Goal: Task Accomplishment & Management: Use online tool/utility

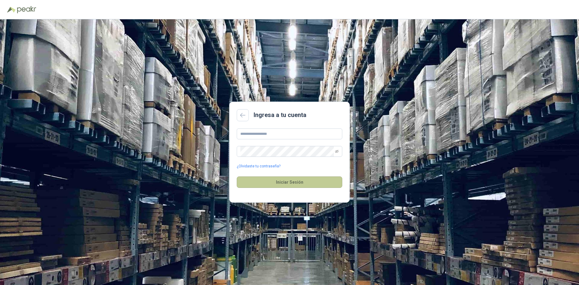
type input "**********"
click at [283, 185] on button "Iniciar Sesión" at bounding box center [290, 182] width 106 height 11
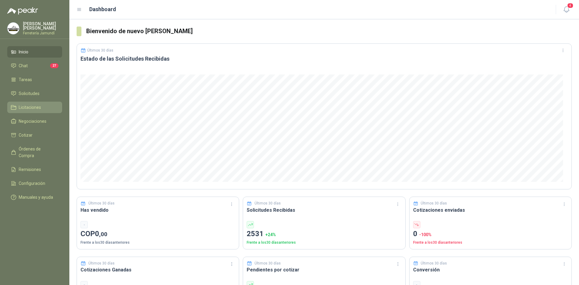
click at [37, 104] on span "Licitaciones" at bounding box center [30, 107] width 22 height 7
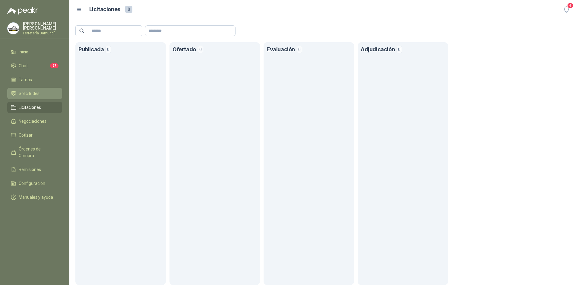
click at [40, 93] on li "Solicitudes" at bounding box center [35, 93] width 48 height 7
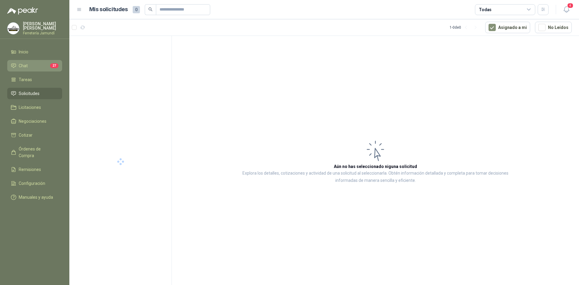
click at [43, 66] on li "Chat 27" at bounding box center [35, 65] width 48 height 7
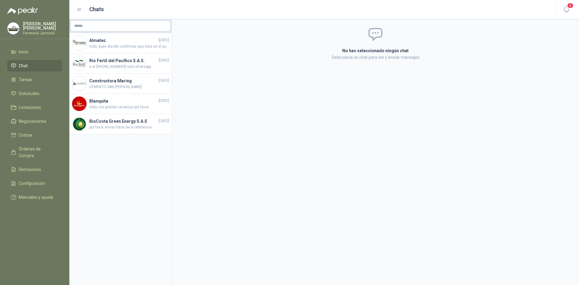
click at [43, 66] on li "Chat" at bounding box center [35, 65] width 48 height 7
click at [37, 83] on link "Tareas" at bounding box center [34, 79] width 55 height 11
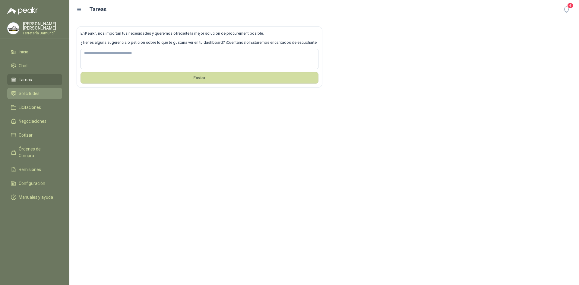
click at [36, 91] on span "Solicitudes" at bounding box center [29, 93] width 21 height 7
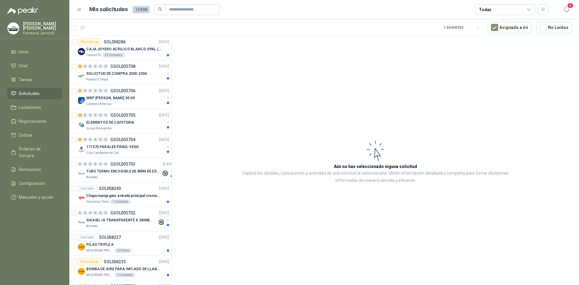
scroll to position [30, 0]
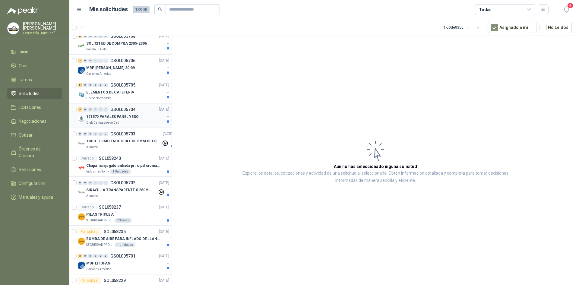
click at [127, 115] on p "171570 PARALES PANEL YESO" at bounding box center [112, 117] width 53 height 6
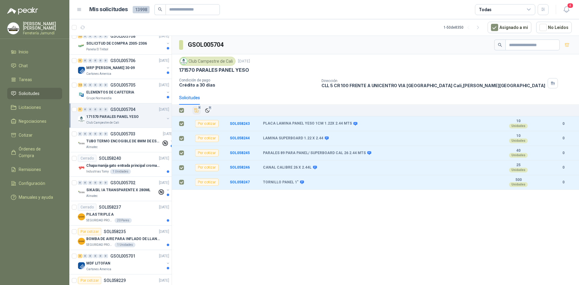
click at [198, 111] on icon "Añadir" at bounding box center [196, 110] width 5 height 5
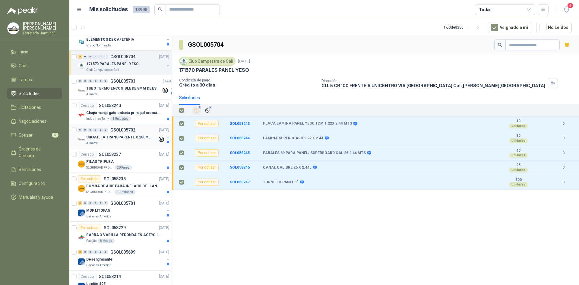
scroll to position [121, 0]
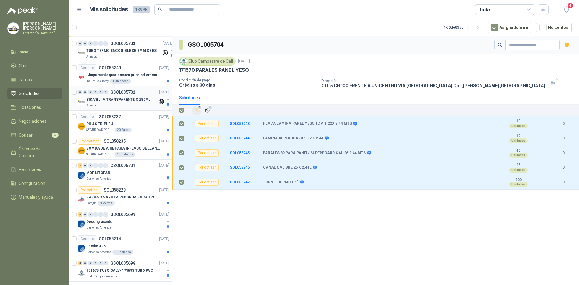
click at [137, 104] on div "Almatec" at bounding box center [121, 105] width 71 height 5
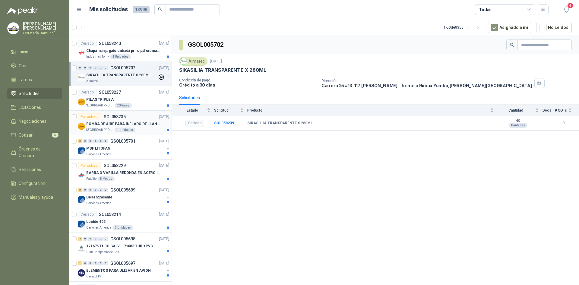
scroll to position [151, 0]
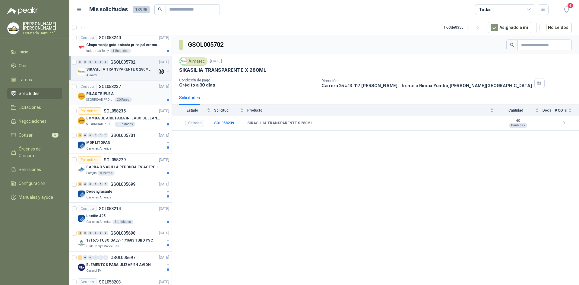
click at [129, 94] on div "PILAS TRIPLE A" at bounding box center [127, 93] width 83 height 7
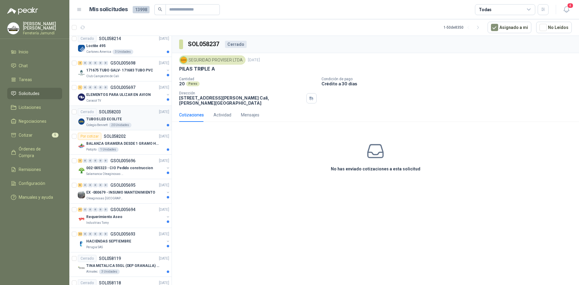
scroll to position [332, 0]
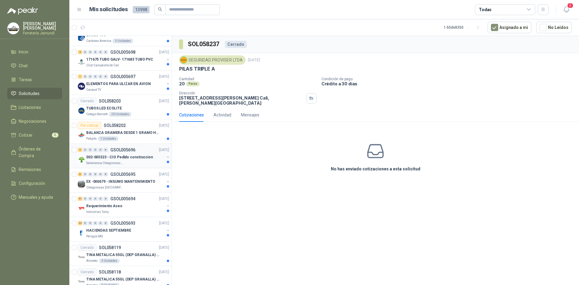
click at [138, 159] on p "002-005323 - CIO Pedido construccion" at bounding box center [119, 158] width 67 height 6
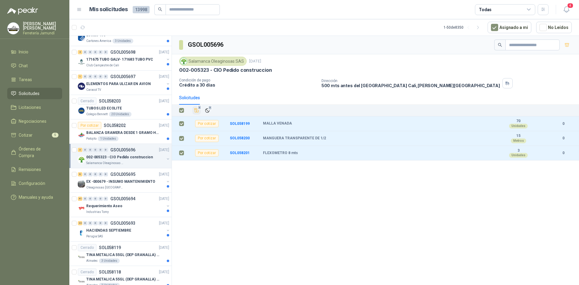
click at [198, 110] on span "3" at bounding box center [200, 107] width 4 height 5
click at [141, 177] on div "6 0 0 0 0 0 GSOL005695 [DATE]" at bounding box center [124, 174] width 93 height 7
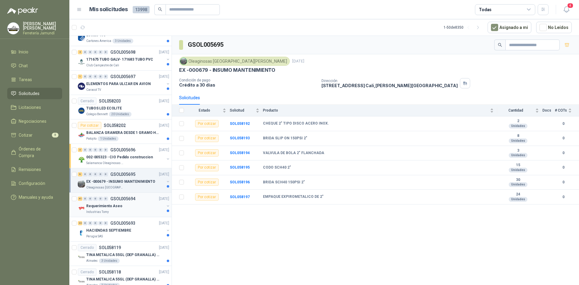
click at [139, 204] on div "Requerimiento Aseo" at bounding box center [125, 205] width 78 height 7
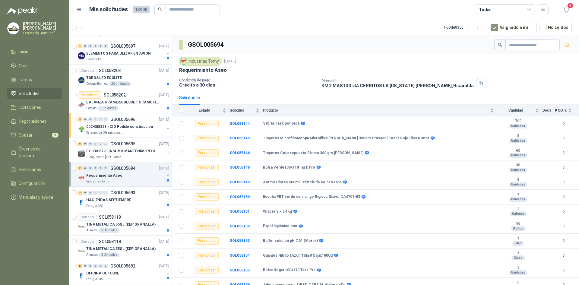
scroll to position [392, 0]
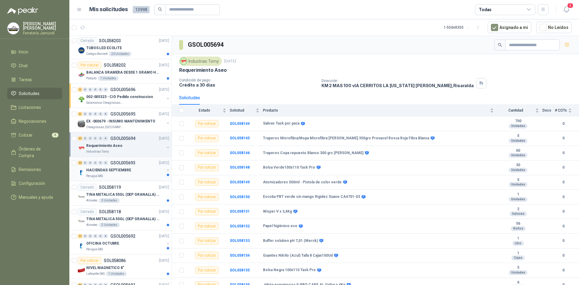
click at [138, 172] on div "HACIENDAS SEPTIEMBRE" at bounding box center [125, 170] width 78 height 7
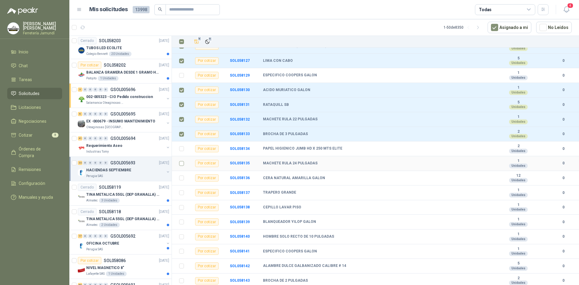
scroll to position [152, 0]
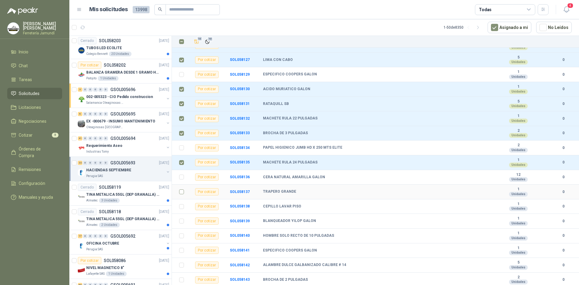
click at [179, 193] on td at bounding box center [180, 192] width 16 height 15
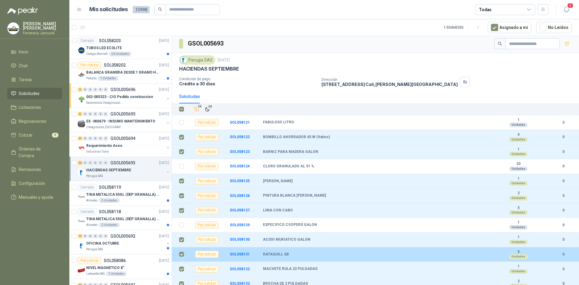
scroll to position [0, 0]
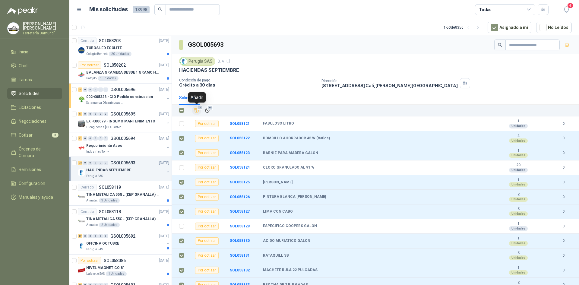
click at [199, 110] on span "14" at bounding box center [200, 107] width 6 height 5
click at [127, 200] on div "Almatec 3 Unidades" at bounding box center [127, 200] width 83 height 5
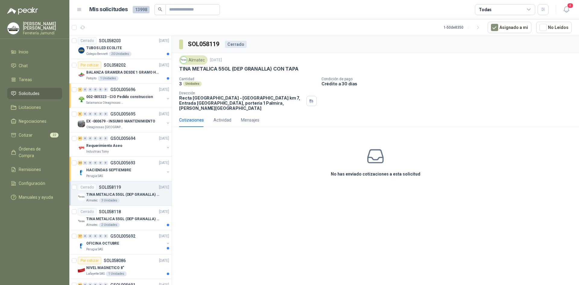
scroll to position [422, 0]
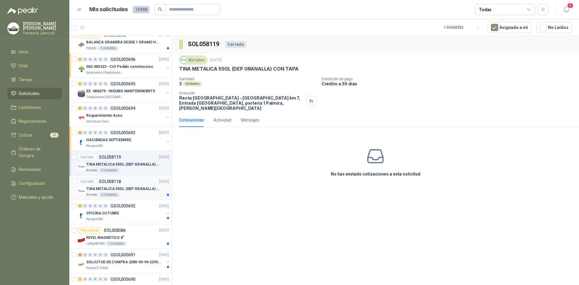
click at [129, 191] on p "TINA METALICA 55GL (DEP GRANALLA) CON TAPA" at bounding box center [123, 189] width 75 height 6
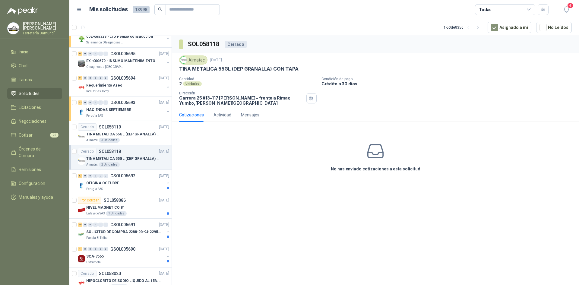
scroll to position [483, 0]
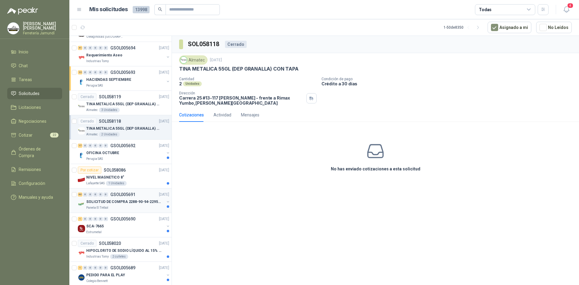
click at [132, 203] on p "SOLICITUD DE COMPRA 2288-90-94-2295-96-2301-02-04" at bounding box center [123, 202] width 75 height 6
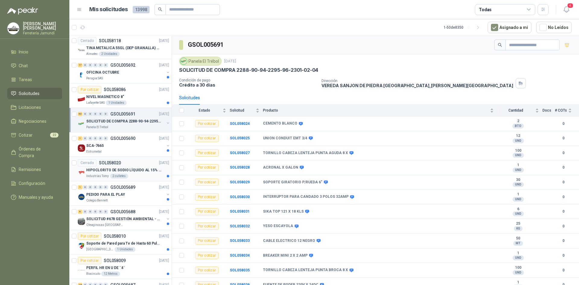
scroll to position [573, 0]
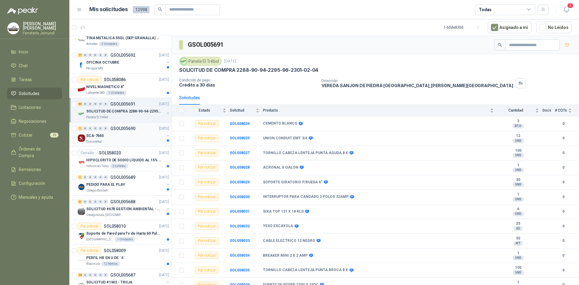
click at [129, 132] on div "1 0 0 0 0 0 GSOL005690 [DATE]" at bounding box center [124, 128] width 93 height 7
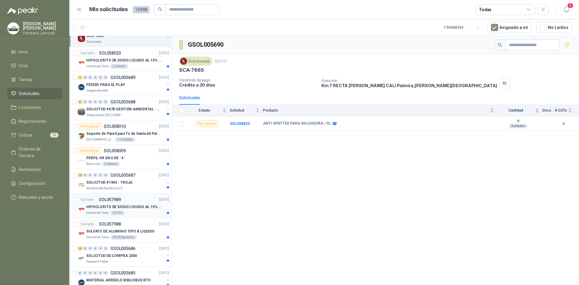
scroll to position [694, 0]
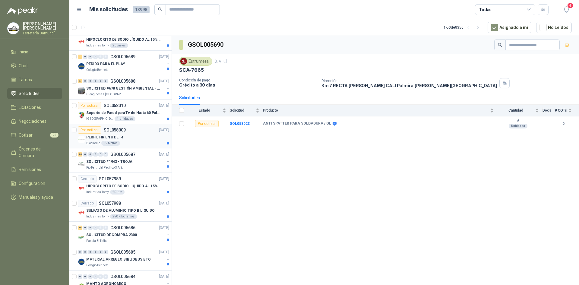
click at [140, 141] on div "PERFIL HR EN U DE ¨4¨" at bounding box center [127, 137] width 83 height 7
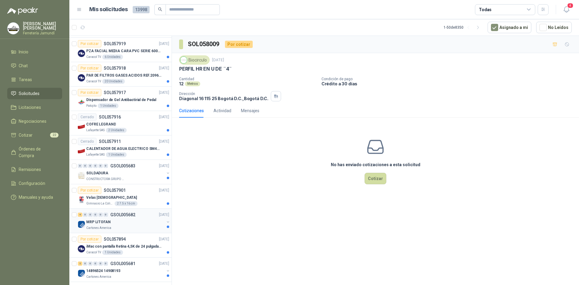
scroll to position [984, 0]
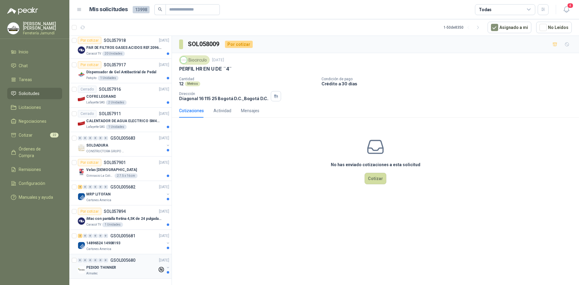
click at [127, 271] on div "Almatec" at bounding box center [121, 273] width 71 height 5
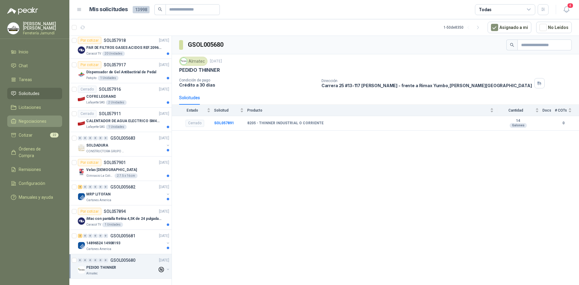
click at [35, 120] on span "Negociaciones" at bounding box center [33, 121] width 28 height 7
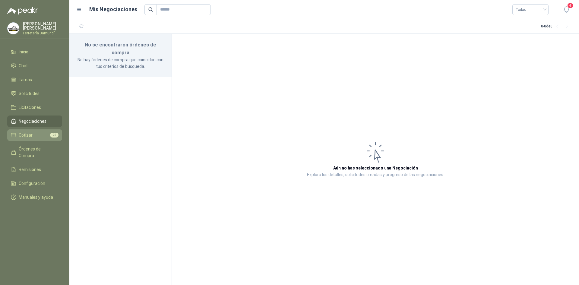
click at [39, 133] on li "Cotizar 22" at bounding box center [35, 135] width 48 height 7
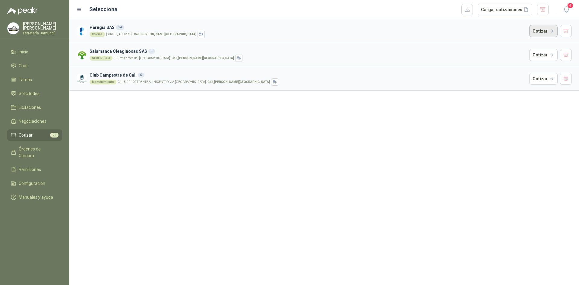
click at [532, 34] on button "Cotizar" at bounding box center [544, 31] width 28 height 12
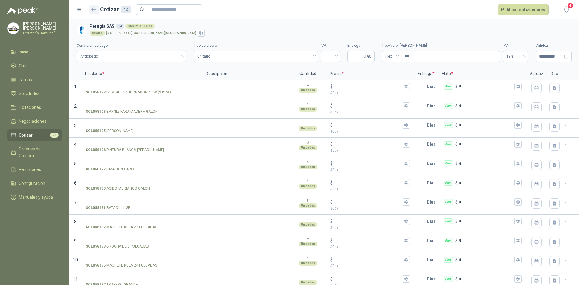
click at [94, 7] on icon "button" at bounding box center [93, 9] width 5 height 5
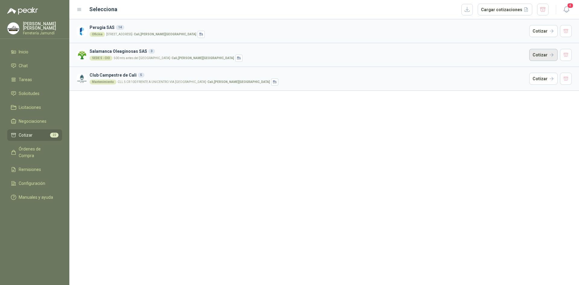
click at [549, 54] on button "Cotizar" at bounding box center [544, 55] width 28 height 12
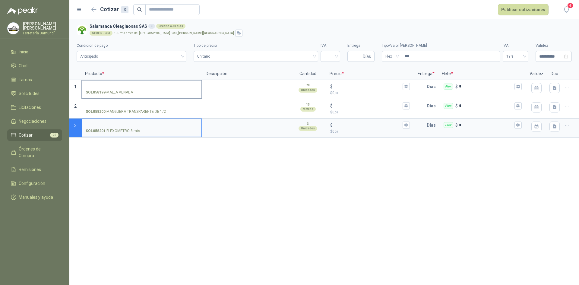
click at [117, 84] on input "SOL058199 - MALLA VENADA" at bounding box center [142, 86] width 112 height 5
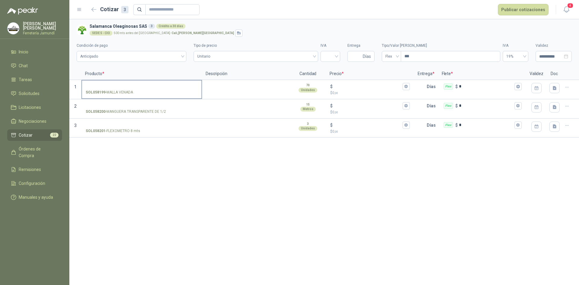
click at [123, 86] on input "SOL058199 - MALLA VENADA" at bounding box center [142, 86] width 112 height 5
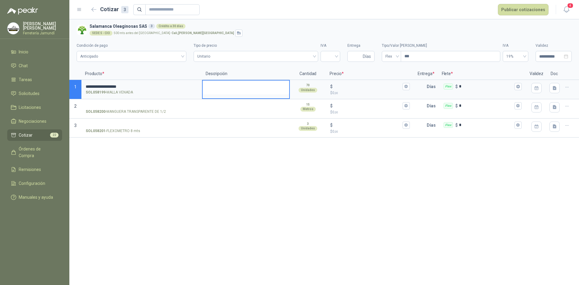
click at [242, 85] on textarea at bounding box center [246, 88] width 87 height 14
click at [345, 87] on input "$ $ 0 ,00" at bounding box center [367, 86] width 67 height 5
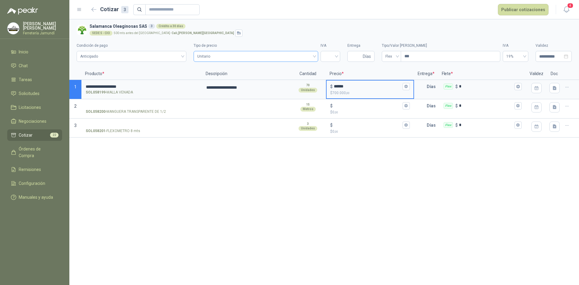
click at [217, 55] on span "Unitario" at bounding box center [255, 56] width 117 height 9
type input "******"
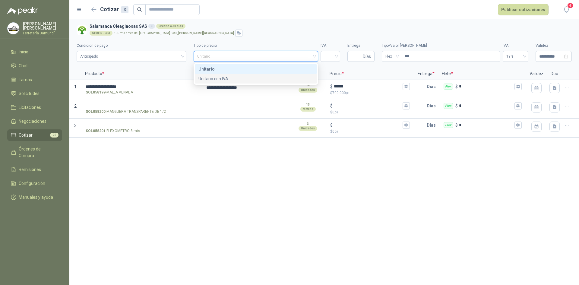
click at [220, 78] on div "Unitario con IVA" at bounding box center [256, 78] width 115 height 7
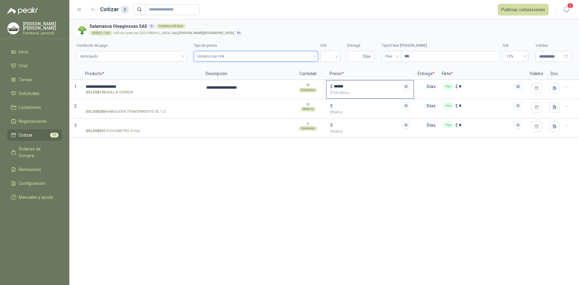
click at [351, 86] on input "******" at bounding box center [367, 86] width 67 height 5
drag, startPoint x: 352, startPoint y: 86, endPoint x: 328, endPoint y: 86, distance: 24.1
click at [328, 86] on div "$ ****** $ 700.000 ,00" at bounding box center [370, 90] width 87 height 18
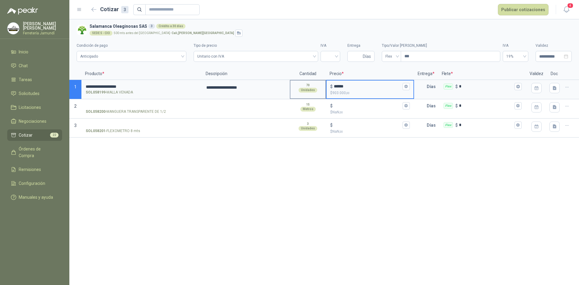
drag, startPoint x: 352, startPoint y: 85, endPoint x: 312, endPoint y: 88, distance: 39.6
click at [312, 88] on section "**********" at bounding box center [324, 89] width 510 height 19
click at [352, 88] on input "******" at bounding box center [367, 86] width 67 height 5
type input "******"
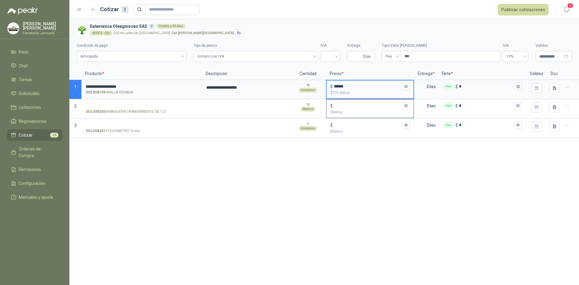
click at [349, 103] on div "$" at bounding box center [369, 105] width 79 height 7
click at [349, 104] on input "$ $ NaN ,00" at bounding box center [367, 106] width 67 height 5
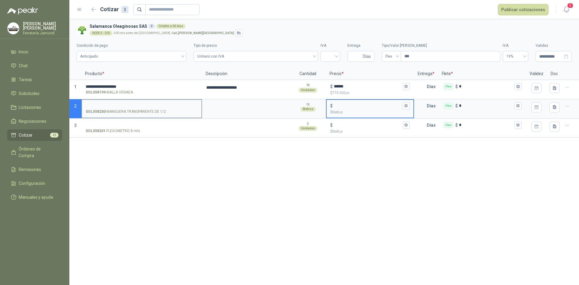
click at [148, 112] on p "SOL058200 - MANGUERA TRANSPARENTE DE 1/2" at bounding box center [126, 112] width 80 height 6
click at [148, 108] on input "SOL058200 - MANGUERA TRANSPARENTE DE 1/2" at bounding box center [142, 106] width 112 height 5
click at [148, 112] on p "SOL058200 - MANGUERA TRANSPARENTE DE 1/2" at bounding box center [126, 112] width 80 height 6
click at [148, 108] on input "SOL058200 - MANGUERA TRANSPARENTE DE 1/2" at bounding box center [142, 106] width 112 height 5
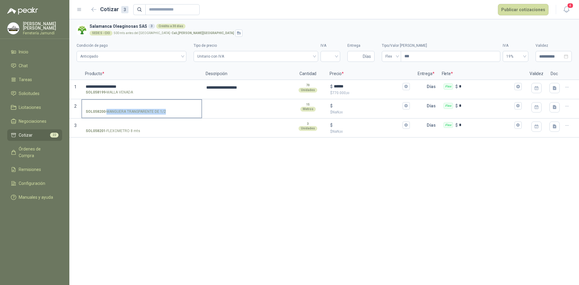
click at [148, 112] on p "SOL058200 - MANGUERA TRANSPARENTE DE 1/2" at bounding box center [126, 112] width 80 height 6
click at [148, 108] on input "SOL058200 - MANGUERA TRANSPARENTE DE 1/2" at bounding box center [142, 106] width 112 height 5
copy p "- MANGUERA TRANSPARENTE DE 1/2"
click at [130, 102] on label "SOL058200 - MANGUERA TRANSPARENTE DE 1/2" at bounding box center [141, 108] width 119 height 17
click at [130, 104] on input "SOL058200 - MANGUERA TRANSPARENTE DE 1/2" at bounding box center [142, 106] width 112 height 5
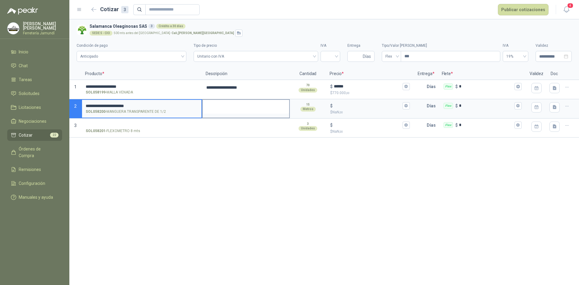
click at [218, 105] on textarea at bounding box center [246, 107] width 87 height 14
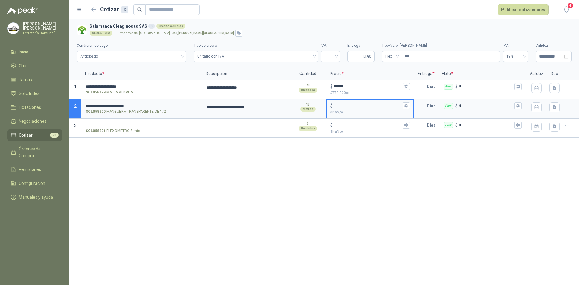
click at [349, 104] on input "$ $ NaN ,00" at bounding box center [367, 106] width 67 height 5
click at [349, 105] on input "$ $ NaN ,00" at bounding box center [367, 106] width 67 height 5
type input "*****"
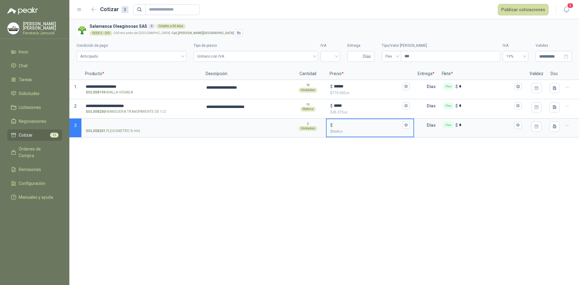
click at [343, 124] on input "$ $ NaN ,00" at bounding box center [367, 125] width 67 height 5
click at [123, 131] on p "SOL058201 - FLEXOMETRO 8 mts" at bounding box center [113, 131] width 55 height 6
click at [123, 128] on input "SOL058201 - FLEXOMETRO 8 mts" at bounding box center [142, 125] width 112 height 5
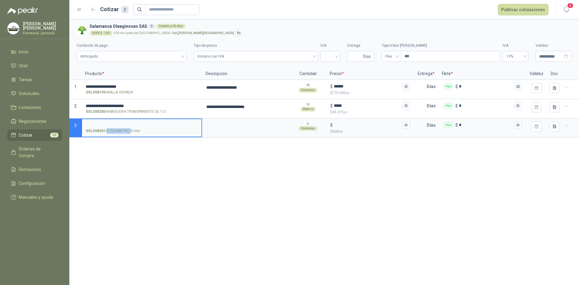
click at [123, 131] on p "SOL058201 - FLEXOMETRO 8 mts" at bounding box center [113, 131] width 55 height 6
click at [123, 128] on input "SOL058201 - FLEXOMETRO 8 mts" at bounding box center [142, 125] width 112 height 5
click at [123, 131] on p "SOL058201 - FLEXOMETRO 8 mts" at bounding box center [113, 131] width 55 height 6
click at [123, 128] on input "SOL058201 - FLEXOMETRO 8 mts" at bounding box center [142, 125] width 112 height 5
copy p "- FLEXOMETRO 8 mts"
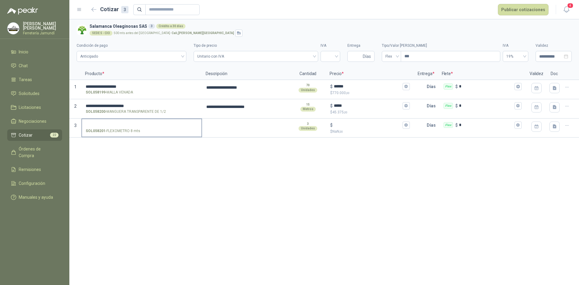
click at [120, 124] on input "SOL058201 - FLEXOMETRO 8 mts" at bounding box center [142, 125] width 112 height 5
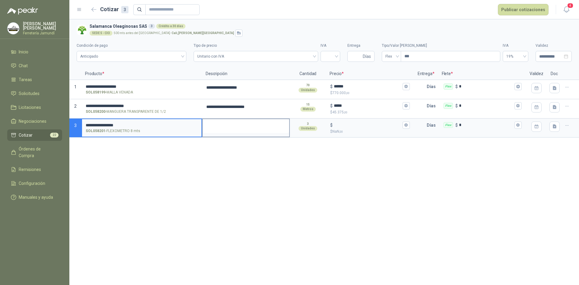
click at [246, 131] on textarea at bounding box center [246, 126] width 87 height 14
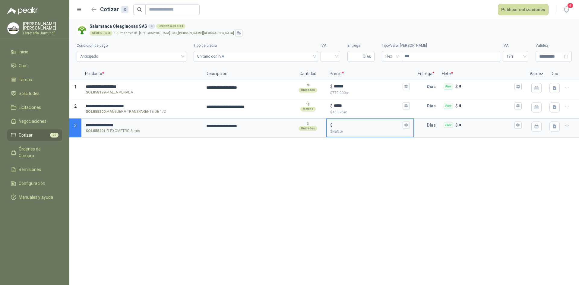
click at [348, 126] on input "$ $ NaN ,00" at bounding box center [367, 125] width 67 height 5
type input "******"
click at [408, 158] on div "**********" at bounding box center [324, 152] width 510 height 266
click at [352, 58] on input "Entrega" at bounding box center [356, 56] width 11 height 10
click at [337, 57] on div at bounding box center [331, 56] width 20 height 11
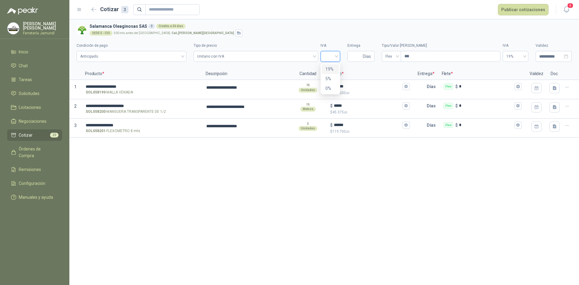
click at [334, 68] on div "19%" at bounding box center [331, 69] width 10 height 7
click at [361, 56] on input "Entrega" at bounding box center [356, 56] width 11 height 10
type input "*"
click at [392, 66] on section "**********" at bounding box center [324, 43] width 510 height 49
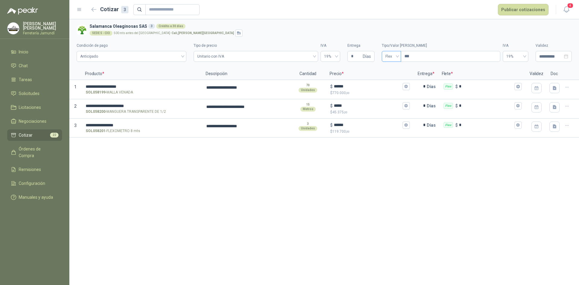
click at [395, 60] on span "Flex" at bounding box center [392, 56] width 12 height 9
click at [391, 81] on div "Incluido" at bounding box center [392, 78] width 10 height 7
click at [557, 57] on input "**********" at bounding box center [552, 56] width 24 height 7
click at [550, 137] on div "31" at bounding box center [550, 137] width 7 height 7
type input "**********"
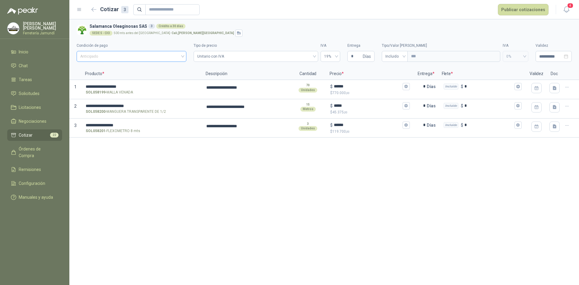
drag, startPoint x: 170, startPoint y: 60, endPoint x: 163, endPoint y: 60, distance: 7.3
click at [170, 60] on span "Anticipado" at bounding box center [131, 56] width 103 height 9
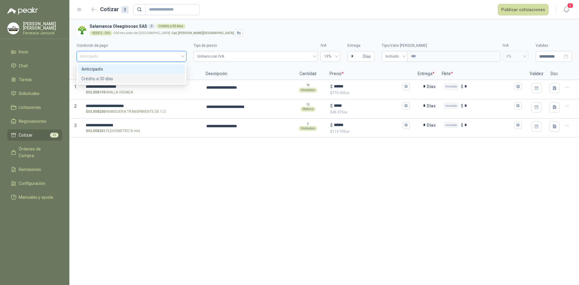
click at [125, 76] on div "Crédito a 30 días" at bounding box center [131, 78] width 100 height 7
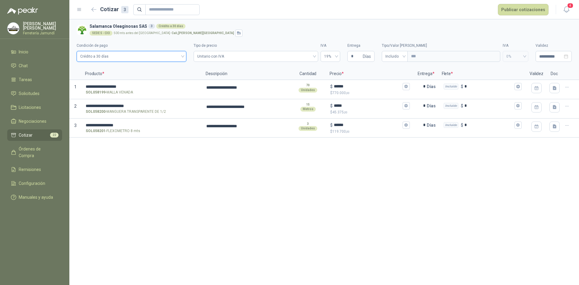
click at [161, 142] on div "**********" at bounding box center [324, 152] width 510 height 266
click at [349, 85] on input "******" at bounding box center [367, 86] width 67 height 5
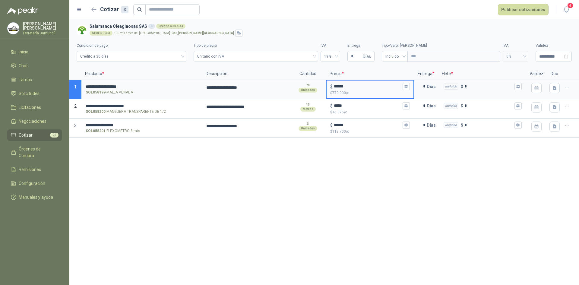
click at [349, 85] on input "******" at bounding box center [367, 86] width 67 height 5
type input "******"
click at [340, 160] on div "**********" at bounding box center [324, 152] width 510 height 266
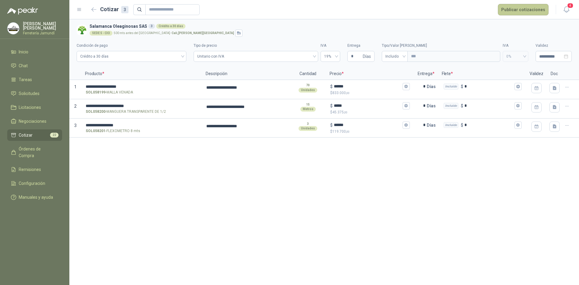
click at [531, 5] on button "Publicar cotizaciones" at bounding box center [523, 9] width 51 height 11
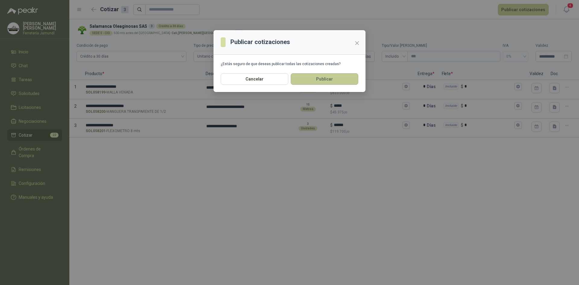
click at [320, 82] on button "Publicar" at bounding box center [325, 78] width 68 height 11
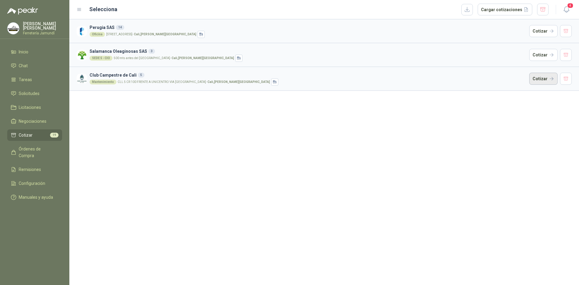
click at [543, 82] on button "Cotizar" at bounding box center [544, 79] width 28 height 12
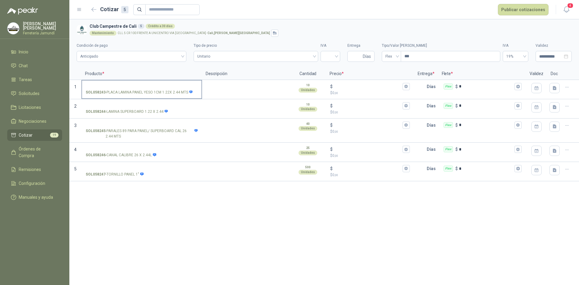
click at [161, 82] on label "SOL058243 - PLACA LAMINA PANEL YESO 1CM 1.22X 2.44 MTS" at bounding box center [141, 89] width 119 height 17
click at [161, 84] on input "SOL058243 - PLACA LAMINA PANEL YESO 1CM 1.22X 2.44 MTS" at bounding box center [142, 86] width 112 height 5
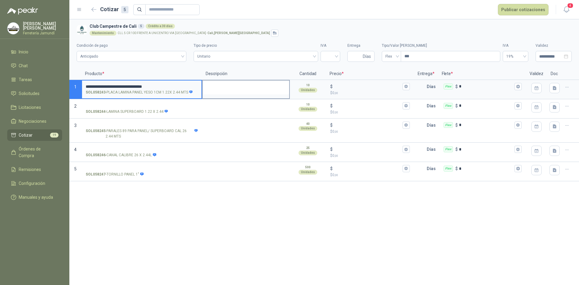
click at [240, 84] on textarea at bounding box center [246, 88] width 87 height 14
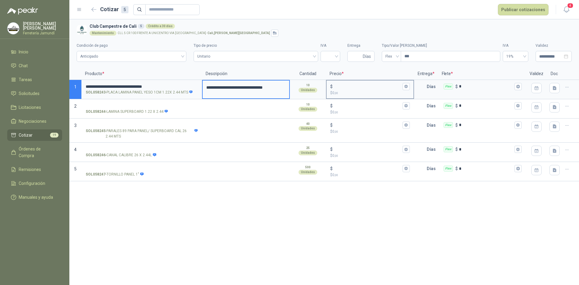
click at [345, 86] on input "$ $ 0 ,00" at bounding box center [367, 86] width 67 height 5
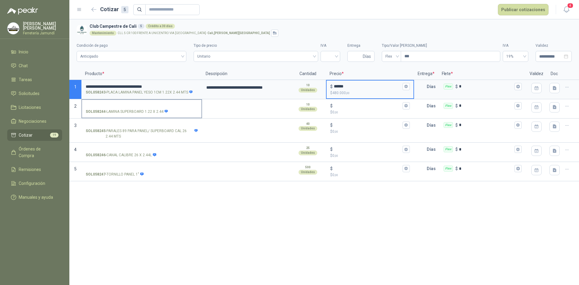
type input "******"
click at [130, 102] on label "SOL058244 - LAMINA SUPERBOARD 1.22 X 2.44" at bounding box center [141, 108] width 119 height 17
click at [130, 104] on input "SOL058244 - LAMINA SUPERBOARD 1.22 X 2.44" at bounding box center [142, 106] width 112 height 5
click at [133, 112] on p "SOL058244 - LAMINA SUPERBOARD 1.22 X 2.44" at bounding box center [127, 112] width 83 height 6
click at [133, 108] on input "SOL058244 - LAMINA SUPERBOARD 1.22 X 2.44" at bounding box center [142, 106] width 112 height 5
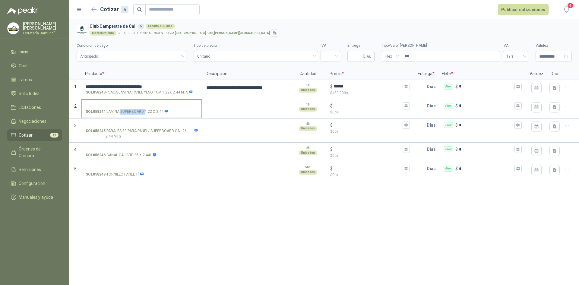
click at [133, 112] on p "SOL058244 - LAMINA SUPERBOARD 1.22 X 2.44" at bounding box center [127, 112] width 83 height 6
click at [133, 108] on input "SOL058244 - LAMINA SUPERBOARD 1.22 X 2.44" at bounding box center [142, 106] width 112 height 5
click at [133, 112] on p "SOL058244 - LAMINA SUPERBOARD 1.22 X 2.44" at bounding box center [127, 112] width 83 height 6
click at [133, 108] on input "SOL058244 - LAMINA SUPERBOARD 1.22 X 2.44" at bounding box center [142, 106] width 112 height 5
click at [138, 100] on label "SOL058244 - LAMINA SUPERBOARD 1.22 X 2.44" at bounding box center [141, 108] width 119 height 17
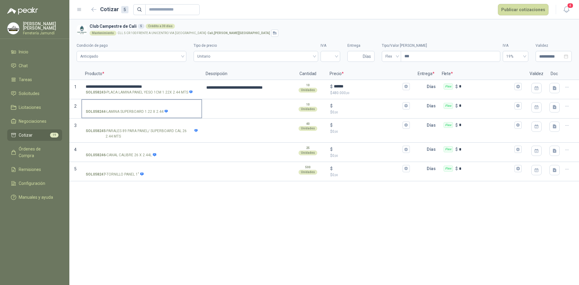
click at [138, 104] on input "SOL058244 - LAMINA SUPERBOARD 1.22 X 2.44" at bounding box center [142, 106] width 112 height 5
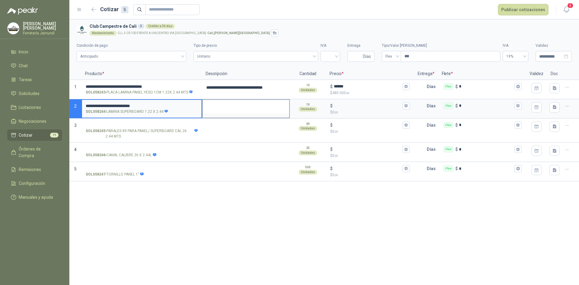
click at [248, 104] on textarea at bounding box center [246, 107] width 87 height 14
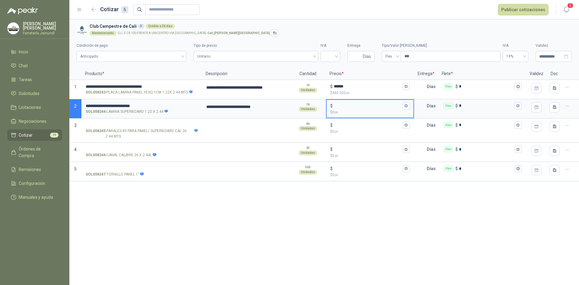
click at [356, 107] on input "$ $ 0 ,00" at bounding box center [367, 106] width 67 height 5
type input "******"
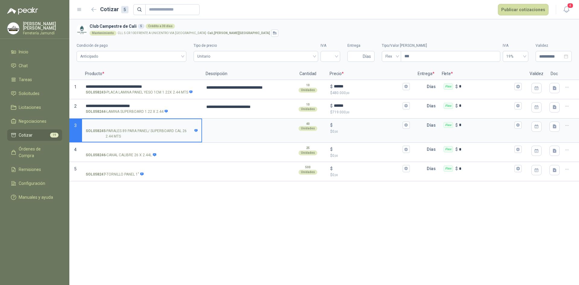
click at [126, 124] on input "SOL058245 - [PERSON_NAME] 89 PARA PANEL/ SUPERBOARD CAL 26 2.44 MTS" at bounding box center [142, 125] width 112 height 5
click at [132, 124] on input "SOL058245 - [PERSON_NAME] 89 PARA PANEL/ SUPERBOARD CAL 26 2.44 MTS" at bounding box center [142, 125] width 112 height 5
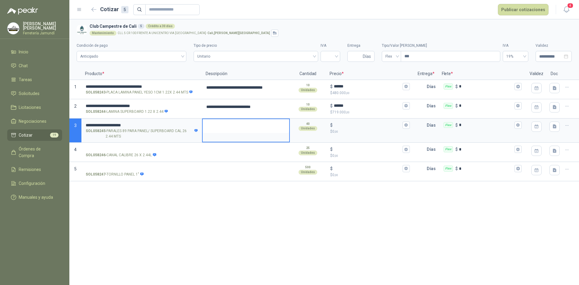
click at [224, 123] on textarea at bounding box center [246, 126] width 87 height 14
click at [351, 129] on p "$ 0 ,00" at bounding box center [369, 132] width 79 height 6
click at [351, 127] on input "$ $ 0 ,00" at bounding box center [367, 125] width 67 height 5
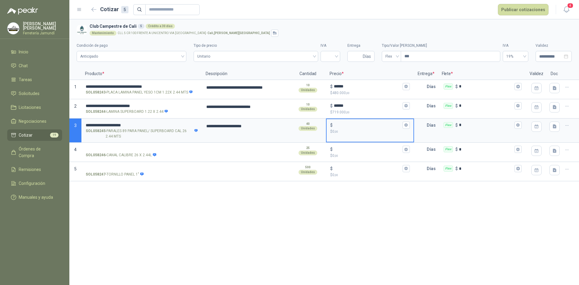
click at [356, 125] on input "$ $ 0 ,00" at bounding box center [367, 125] width 67 height 5
type input "******"
click at [137, 150] on input "SOL058246 - CANAL CALIBRE 26 X 2.44L" at bounding box center [142, 149] width 112 height 5
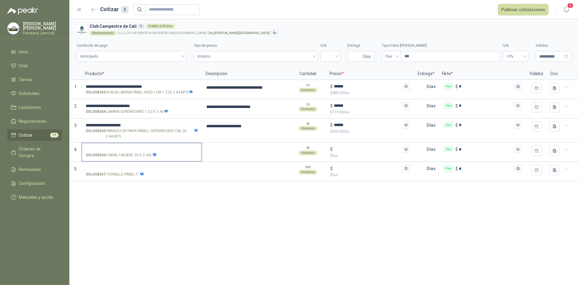
click at [143, 150] on input "SOL058246 - CANAL CALIBRE 26 X 2.44L" at bounding box center [142, 149] width 112 height 5
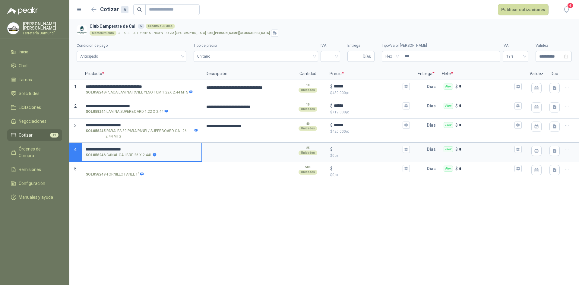
click at [196, 149] on input "**********" at bounding box center [142, 149] width 112 height 5
click at [218, 147] on textarea at bounding box center [246, 150] width 87 height 14
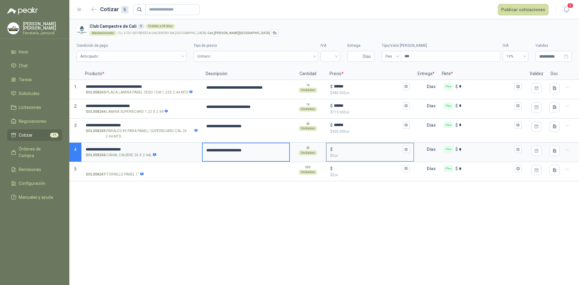
click at [355, 146] on div "$" at bounding box center [369, 149] width 79 height 7
click at [355, 147] on input "$ $ 0 ,00" at bounding box center [367, 149] width 67 height 5
click at [355, 149] on input "$ $ 0 ,00" at bounding box center [367, 149] width 67 height 5
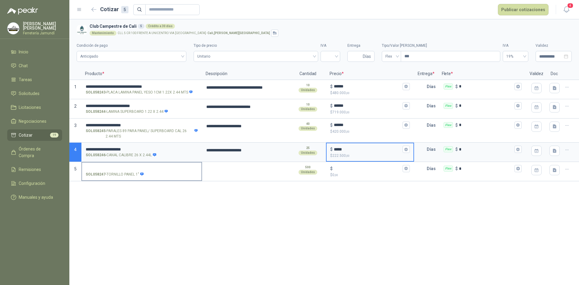
type input "*****"
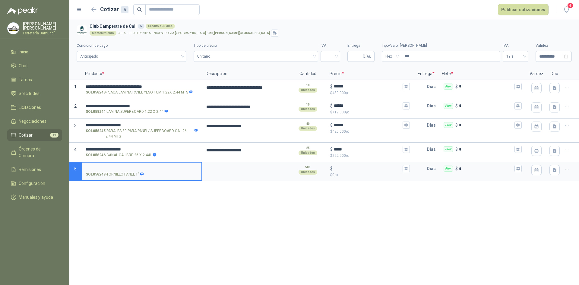
click at [120, 168] on input "SOL058247 - TORNILLO PANEL 1"" at bounding box center [142, 169] width 112 height 5
click at [93, 165] on label "SOL058247 - TORNILLO PANEL 1"" at bounding box center [141, 171] width 119 height 17
click at [93, 167] on input "SOL058247 - TORNILLO PANEL 1"" at bounding box center [142, 169] width 112 height 5
click at [225, 167] on textarea at bounding box center [246, 170] width 87 height 14
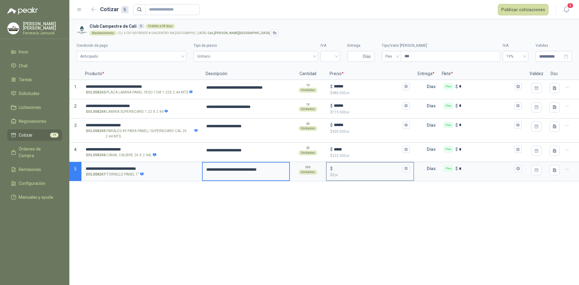
click at [360, 167] on input "$ $ 0 ,00" at bounding box center [367, 169] width 67 height 5
type input "**"
click at [401, 228] on div "**********" at bounding box center [324, 152] width 510 height 266
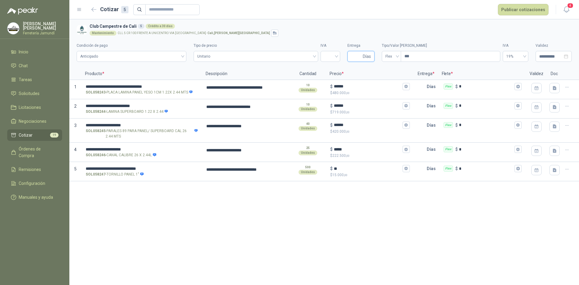
click at [354, 58] on input "Entrega" at bounding box center [356, 56] width 11 height 10
type input "*"
click at [303, 57] on span "Unitario" at bounding box center [255, 56] width 117 height 9
type input "*"
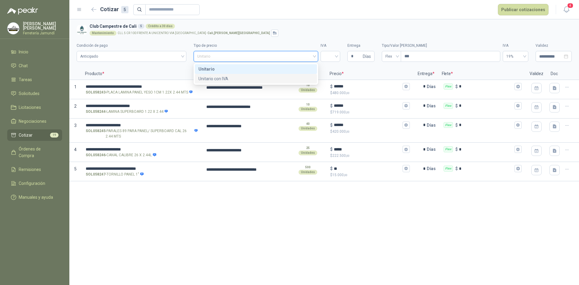
drag, startPoint x: 262, startPoint y: 78, endPoint x: 177, endPoint y: 62, distance: 87.0
click at [262, 78] on div "Unitario con IVA" at bounding box center [256, 78] width 115 height 7
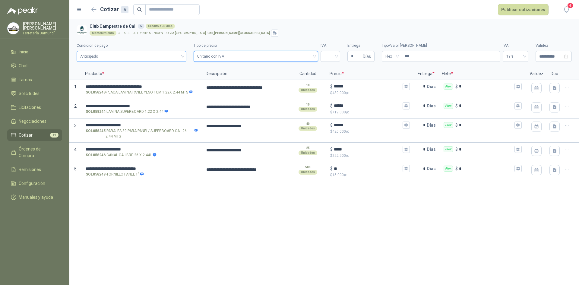
click at [114, 55] on span "Anticipado" at bounding box center [131, 56] width 103 height 9
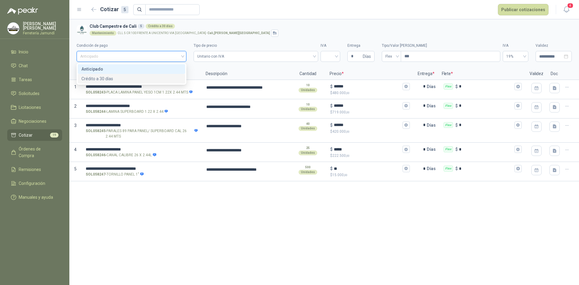
click at [117, 79] on div "Crédito a 30 días" at bounding box center [131, 78] width 100 height 7
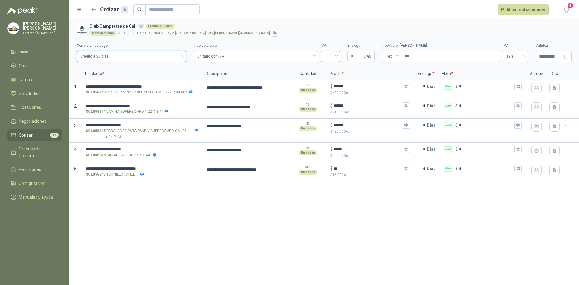
drag, startPoint x: 336, startPoint y: 55, endPoint x: 336, endPoint y: 62, distance: 6.6
click at [336, 55] on input "search" at bounding box center [330, 55] width 12 height 9
click at [331, 68] on div "19%" at bounding box center [331, 69] width 10 height 7
click at [384, 62] on div "Flex" at bounding box center [391, 56] width 19 height 11
click at [393, 79] on div "Incluido" at bounding box center [392, 78] width 10 height 7
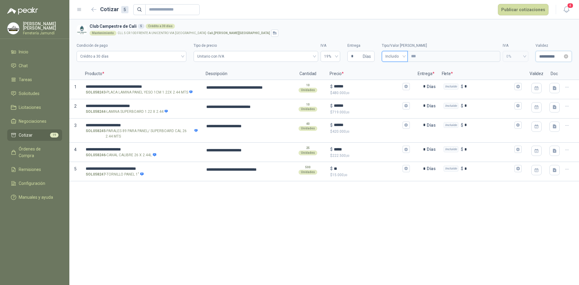
click at [549, 58] on input "**********" at bounding box center [552, 56] width 24 height 7
click at [517, 44] on label "IVA" at bounding box center [516, 46] width 26 height 6
click at [526, 13] on button "Publicar cotizaciones" at bounding box center [523, 9] width 51 height 11
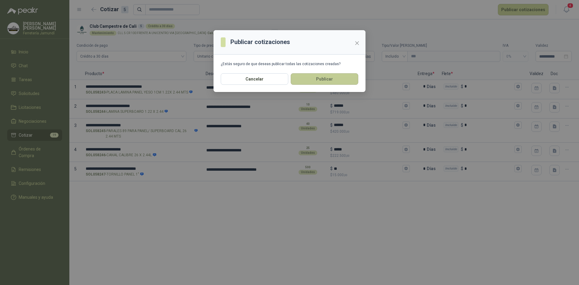
click at [351, 81] on button "Publicar" at bounding box center [325, 78] width 68 height 11
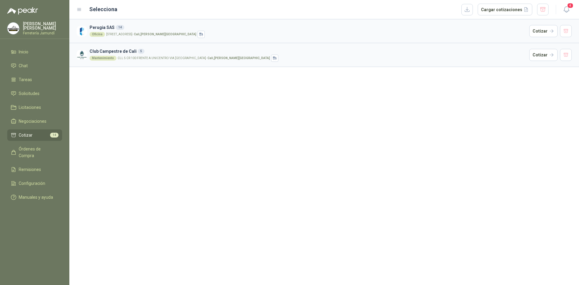
click at [177, 26] on h3 "Perugia SAS 14" at bounding box center [309, 27] width 438 height 7
click at [542, 32] on button "Cotizar" at bounding box center [544, 31] width 28 height 12
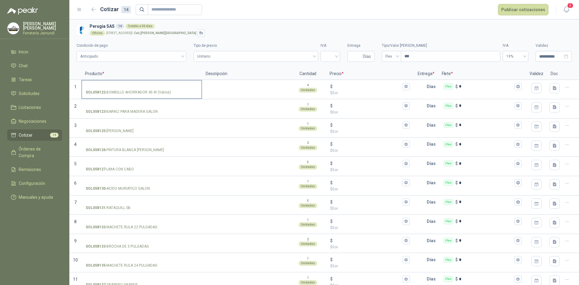
click at [135, 85] on input "SOL058122 - BOMBILLO AHORRADOR 45 W (Vatios)" at bounding box center [142, 86] width 112 height 5
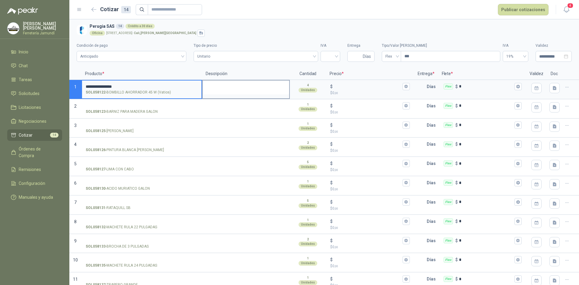
click at [235, 88] on textarea at bounding box center [246, 88] width 87 height 14
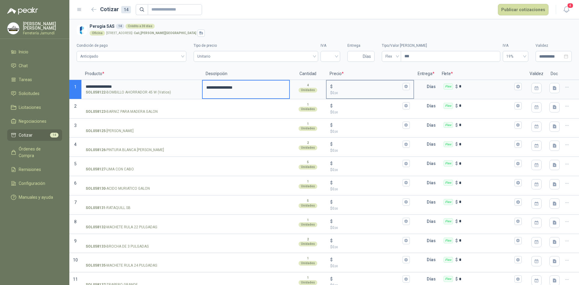
click at [360, 88] on input "$ $ 0 ,00" at bounding box center [367, 86] width 67 height 5
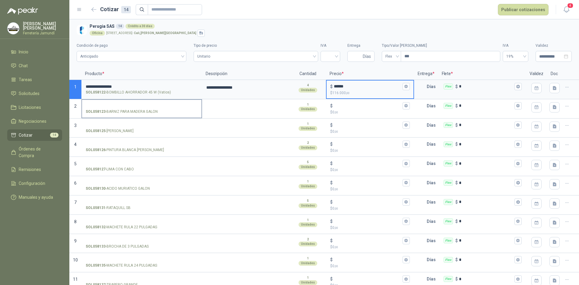
type input "******"
click at [146, 110] on p "SOL058123 - BARNIZ PARA MADERA GALON" at bounding box center [122, 112] width 72 height 6
click at [146, 108] on input "SOL058123 - BARNIZ PARA MADERA GALON" at bounding box center [142, 106] width 112 height 5
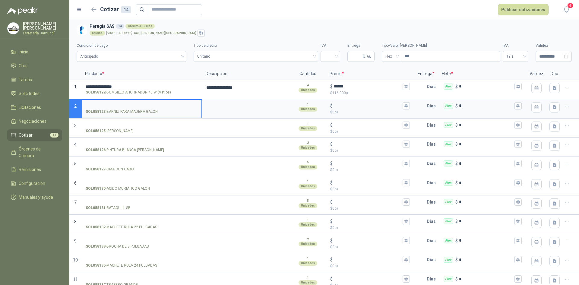
click at [148, 104] on input "SOL058123 - BARNIZ PARA MADERA GALON" at bounding box center [142, 106] width 112 height 5
click at [126, 107] on input "SOL058123 - BARNIZ PARA MADERA GALON" at bounding box center [142, 106] width 112 height 5
click at [218, 102] on textarea at bounding box center [246, 107] width 87 height 14
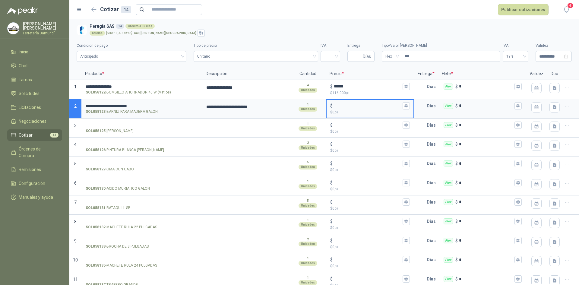
click at [349, 108] on input "$ $ 0 ,00" at bounding box center [367, 106] width 67 height 5
type input "******"
click at [135, 134] on div "SOL058125 - [PERSON_NAME]" at bounding box center [142, 131] width 112 height 6
click at [135, 128] on input "SOL058125 - [PERSON_NAME]" at bounding box center [142, 125] width 112 height 5
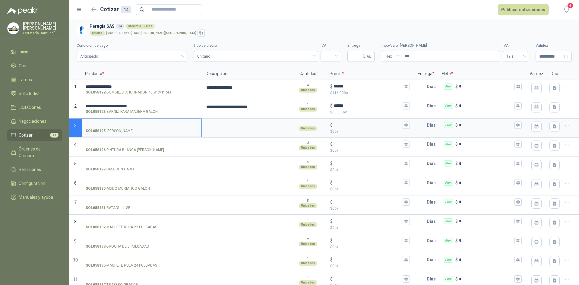
click at [139, 124] on input "SOL058125 - [PERSON_NAME]" at bounding box center [142, 125] width 112 height 5
click at [119, 124] on input "SOL058125 - [PERSON_NAME]" at bounding box center [142, 125] width 112 height 5
click at [220, 123] on textarea at bounding box center [246, 126] width 87 height 14
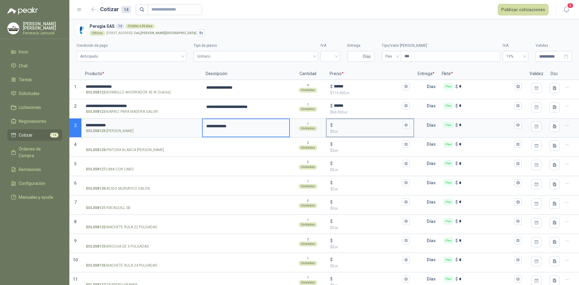
click at [357, 126] on input "$ $ 0 ,00" at bounding box center [367, 125] width 67 height 5
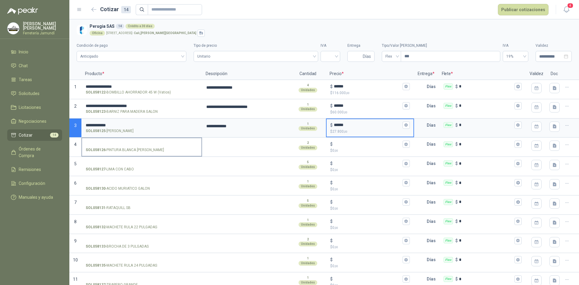
type input "******"
click at [108, 142] on input "SOL058126 - PINTURA [PERSON_NAME]" at bounding box center [142, 144] width 112 height 5
click at [141, 139] on label "SOL058126 - PINTURA [PERSON_NAME]" at bounding box center [141, 146] width 119 height 17
click at [141, 142] on input "SOL058126 - PINTURA [PERSON_NAME]" at bounding box center [142, 144] width 112 height 5
click at [136, 141] on label "SOL058126 - PINTURA [PERSON_NAME]" at bounding box center [141, 146] width 119 height 17
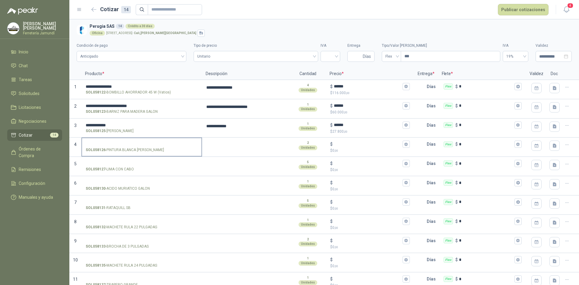
click at [136, 142] on input "SOL058126 - PINTURA [PERSON_NAME]" at bounding box center [142, 144] width 112 height 5
click at [134, 142] on input "SOL058126 - PINTURA [PERSON_NAME]" at bounding box center [142, 144] width 112 height 5
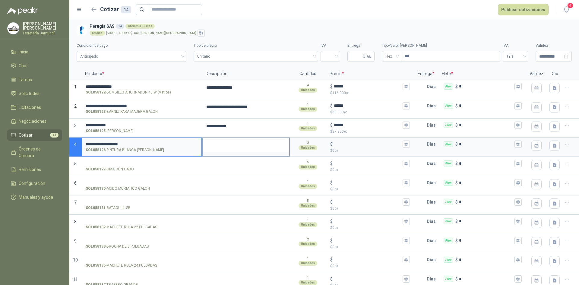
click at [206, 142] on textarea at bounding box center [246, 145] width 87 height 14
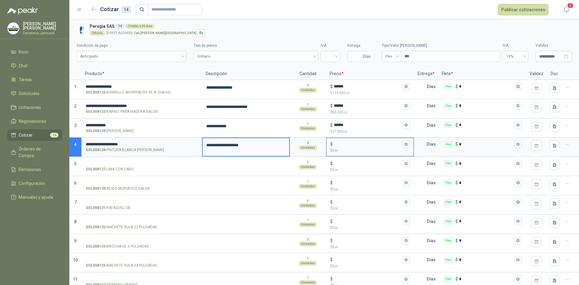
click at [349, 145] on input "$ $ 0 ,00" at bounding box center [367, 144] width 67 height 5
type input "*******"
click at [126, 165] on input "SOL058127 - LIMA CON CABO" at bounding box center [142, 163] width 112 height 5
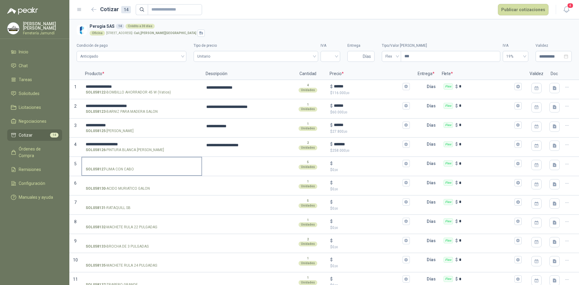
click at [121, 165] on input "SOL058127 - LIMA CON CABO" at bounding box center [142, 163] width 112 height 5
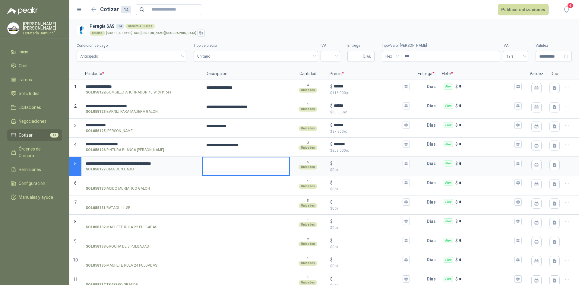
click at [236, 168] on textarea at bounding box center [246, 165] width 87 height 14
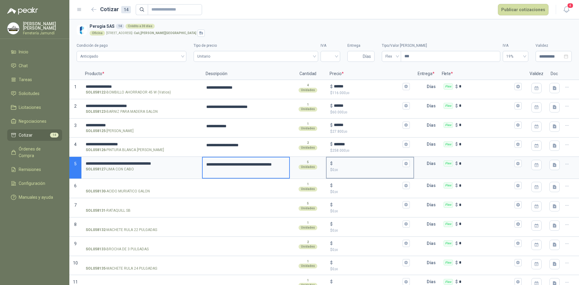
click at [347, 168] on p "$ 0 ,00" at bounding box center [369, 170] width 79 height 6
click at [347, 166] on input "$ $ 0 ,00" at bounding box center [367, 163] width 67 height 5
click at [350, 162] on input "$ $ 0 ,00" at bounding box center [367, 163] width 67 height 5
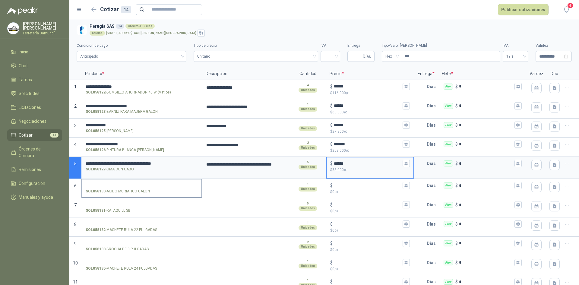
type input "******"
click at [127, 187] on input "SOL058130 - ACIDO MURIATICO GALON" at bounding box center [142, 185] width 112 height 5
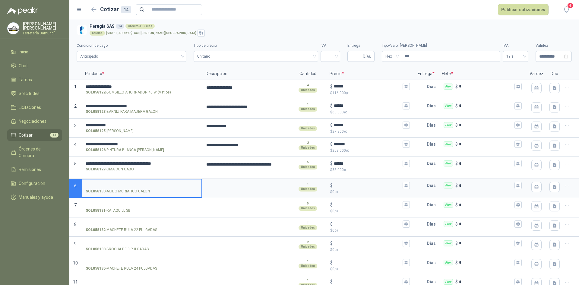
click at [110, 184] on input "SOL058130 - ACIDO MURIATICO GALON" at bounding box center [142, 185] width 112 height 5
click at [219, 187] on textarea at bounding box center [246, 187] width 87 height 14
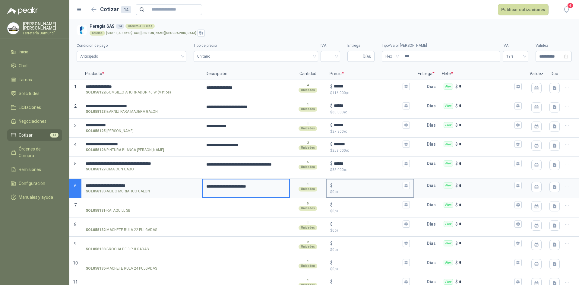
click at [346, 183] on div "$" at bounding box center [369, 185] width 79 height 7
click at [346, 183] on input "$ $ 0 ,00" at bounding box center [367, 185] width 67 height 5
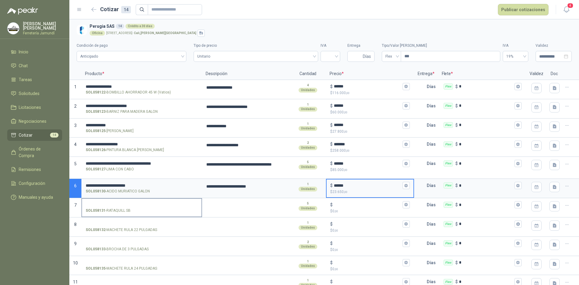
type input "******"
click at [107, 200] on label "SOL058131 - RATAQUILL SB" at bounding box center [141, 207] width 119 height 17
click at [107, 203] on input "SOL058131 - RATAQUILL SB" at bounding box center [142, 205] width 112 height 5
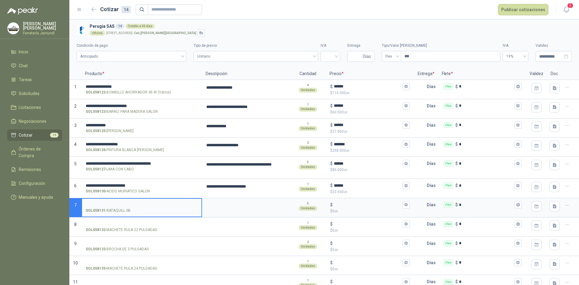
click at [128, 204] on input "SOL058131 - RATAQUILL SB" at bounding box center [142, 205] width 112 height 5
click at [234, 201] on textarea at bounding box center [246, 206] width 87 height 14
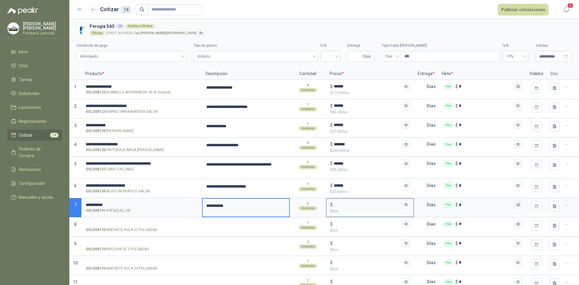
click at [371, 208] on div "$" at bounding box center [369, 204] width 79 height 7
click at [371, 207] on input "$ $ 0 ,00" at bounding box center [367, 205] width 67 height 5
type input "*****"
click at [126, 225] on input "SOL058132 - MACHETE RULA 22 PULGADAS" at bounding box center [142, 224] width 112 height 5
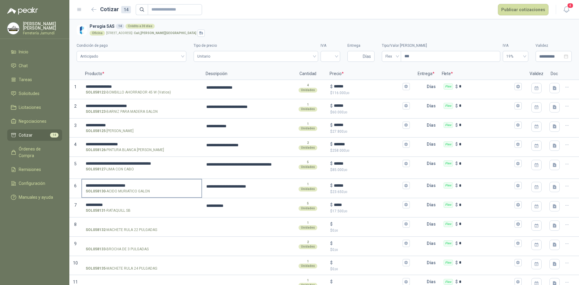
drag, startPoint x: 128, startPoint y: 197, endPoint x: 125, endPoint y: 200, distance: 4.3
click at [128, 197] on div "**********" at bounding box center [141, 188] width 121 height 19
click at [129, 228] on p "SOL058132 - MACHETE RULA 22 PULGADAS" at bounding box center [122, 230] width 72 height 6
click at [129, 227] on input "SOL058132 - MACHETE RULA 22 PULGADAS" at bounding box center [142, 224] width 112 height 5
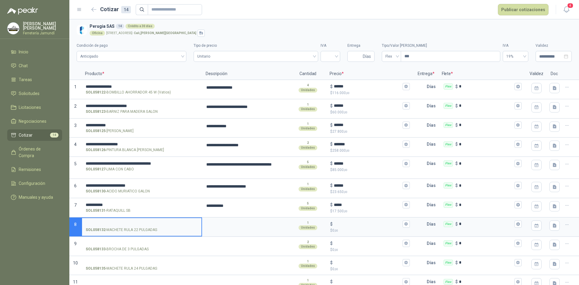
click at [130, 223] on input "SOL058132 - MACHETE RULA 22 PULGADAS" at bounding box center [142, 224] width 112 height 5
click at [226, 225] on textarea at bounding box center [246, 225] width 87 height 14
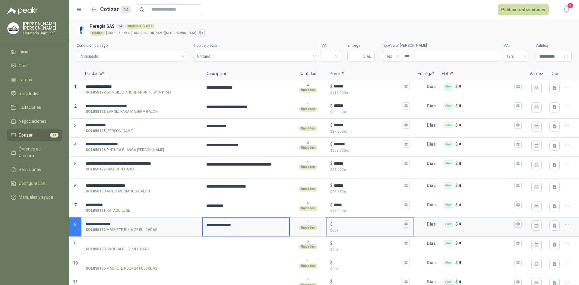
click at [344, 225] on input "$ $ 0 ,00" at bounding box center [367, 224] width 67 height 5
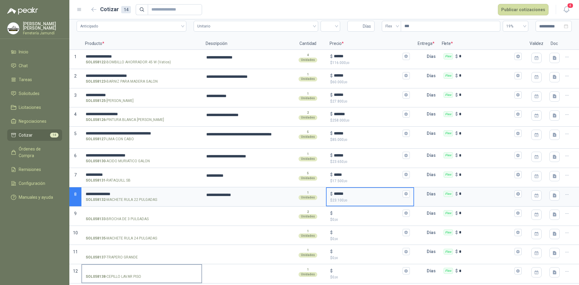
scroll to position [67, 0]
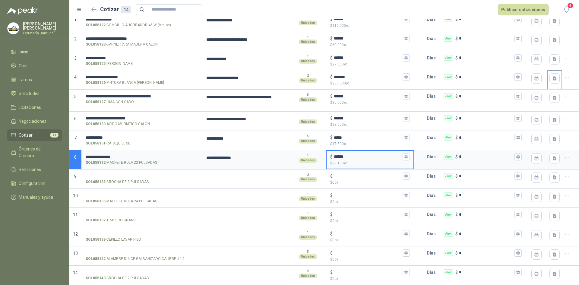
type input "******"
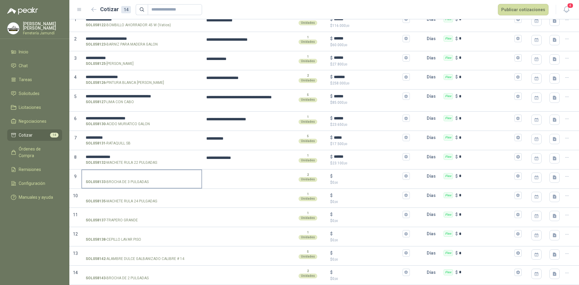
click at [125, 177] on input "SOL058133 - BROCHA DE 3 PULGADAS" at bounding box center [142, 176] width 112 height 5
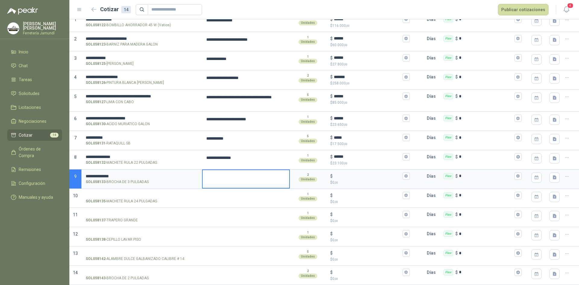
click at [218, 176] on textarea at bounding box center [246, 177] width 87 height 14
click at [358, 174] on input "$ $ 0 ,00" at bounding box center [367, 176] width 67 height 5
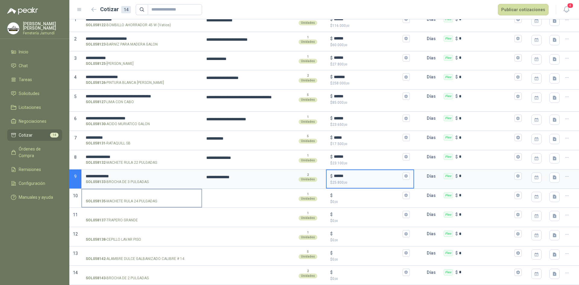
type input "******"
click at [152, 199] on p "SOL058135 - MACHETE RULA 24 PULGADAS" at bounding box center [122, 202] width 72 height 6
click at [152, 198] on input "SOL058135 - MACHETE RULA 24 PULGADAS" at bounding box center [142, 195] width 112 height 5
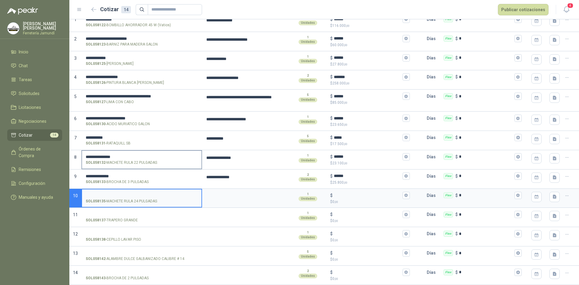
click at [102, 158] on input "**********" at bounding box center [142, 157] width 112 height 5
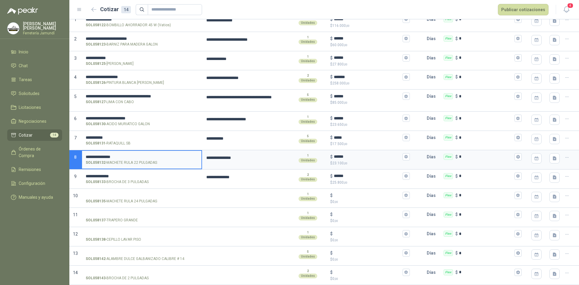
click at [102, 158] on input "**********" at bounding box center [142, 157] width 112 height 5
click at [113, 196] on input "SOL058135 - MACHETE RULA 24 PULGADAS" at bounding box center [142, 195] width 112 height 5
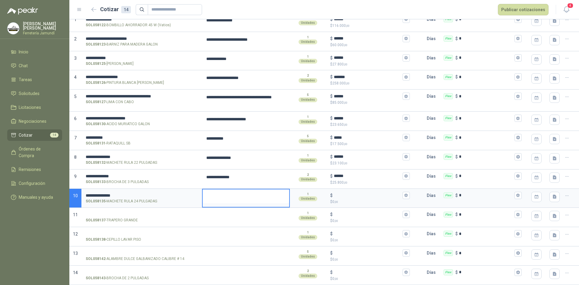
click at [226, 195] on textarea at bounding box center [246, 197] width 87 height 14
click at [342, 197] on input "$ $ 0 ,00" at bounding box center [367, 195] width 67 height 5
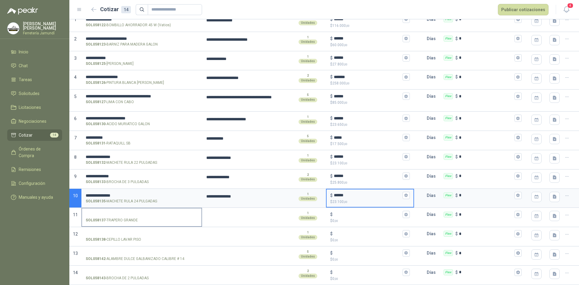
type input "******"
click at [134, 214] on input "SOL058137 - [PERSON_NAME] GRANDE" at bounding box center [142, 214] width 112 height 5
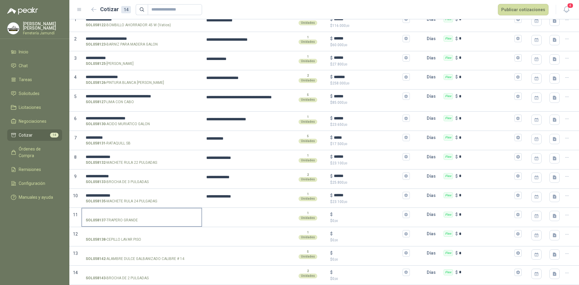
click at [128, 213] on input "SOL058137 - [PERSON_NAME] GRANDE" at bounding box center [142, 214] width 112 height 5
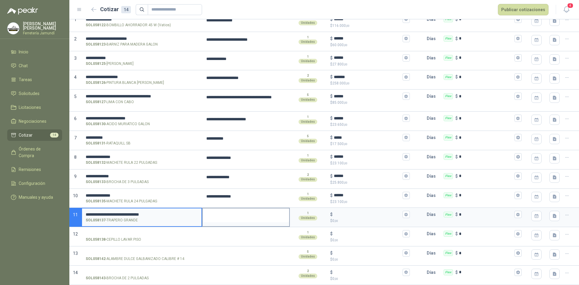
drag, startPoint x: 201, startPoint y: 212, endPoint x: 212, endPoint y: 215, distance: 11.4
click at [202, 213] on section "**********" at bounding box center [324, 217] width 510 height 19
click at [212, 215] on textarea at bounding box center [246, 216] width 87 height 14
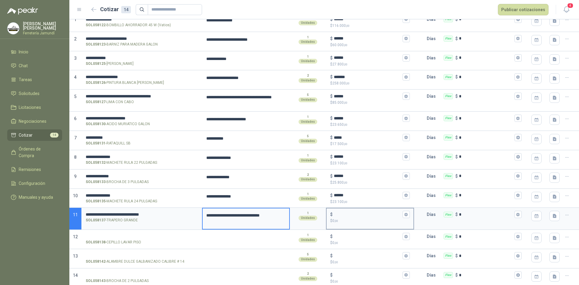
click at [349, 212] on input "$ $ 0 ,00" at bounding box center [367, 214] width 67 height 5
type input "******"
click at [131, 234] on input "SOL058138 - CEPILLO LAVAR PISO" at bounding box center [142, 236] width 112 height 5
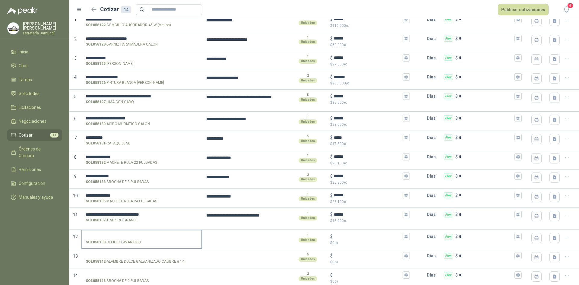
click at [118, 232] on label "SOL058138 - CEPILLO LAVAR PISO" at bounding box center [141, 239] width 119 height 17
click at [118, 234] on input "SOL058138 - CEPILLO LAVAR PISO" at bounding box center [142, 236] width 112 height 5
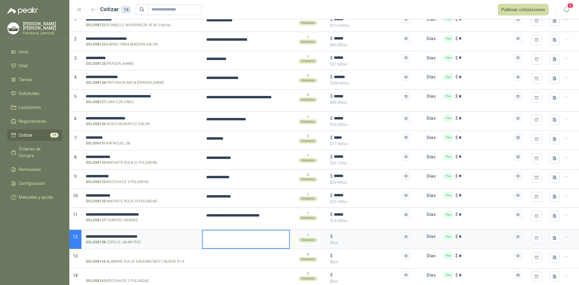
click at [224, 233] on textarea at bounding box center [246, 238] width 87 height 14
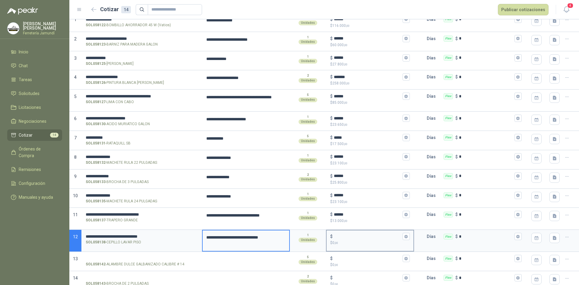
click at [349, 234] on input "$ $ 0 ,00" at bounding box center [367, 236] width 67 height 5
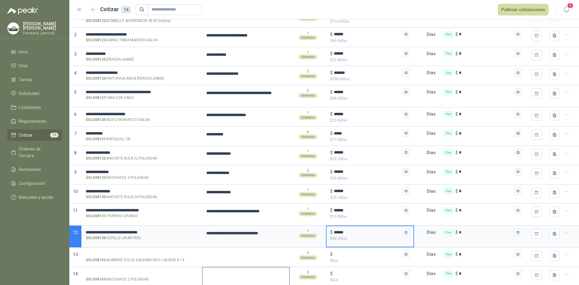
scroll to position [73, 0]
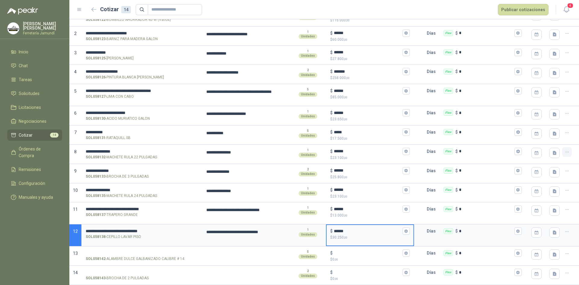
type input "******"
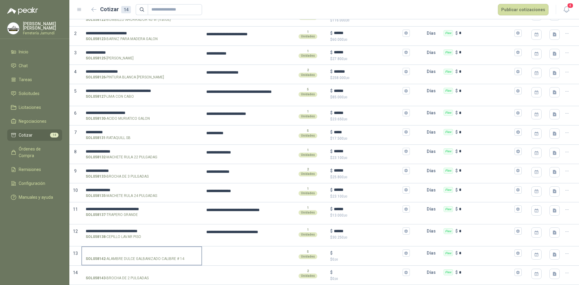
click at [155, 252] on input "SOL058142 - ALAMBRE DULCE GALBANIZADO CALIBRE # 14" at bounding box center [142, 253] width 112 height 5
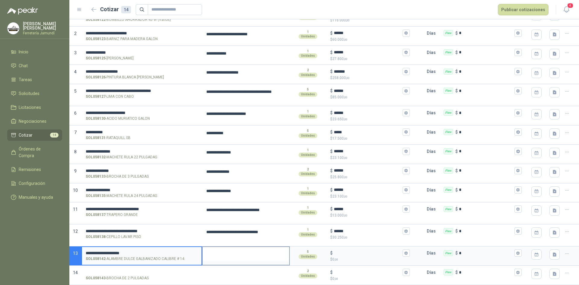
click at [217, 252] on textarea at bounding box center [246, 254] width 87 height 14
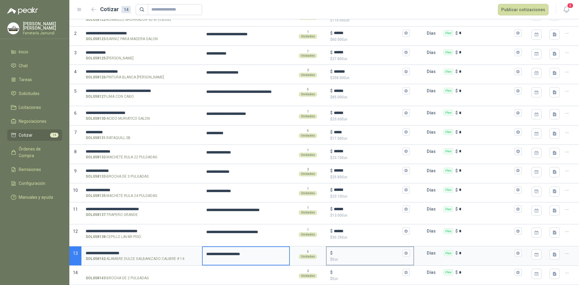
click at [345, 252] on input "$ $ 0 ,00" at bounding box center [367, 253] width 67 height 5
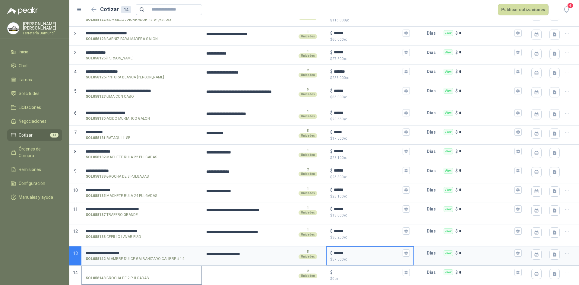
type input "******"
click at [128, 269] on label "SOL058143 - BROCHA DE 2 PULGADAS" at bounding box center [141, 274] width 119 height 17
click at [128, 270] on input "SOL058143 - BROCHA DE 2 PULGADAS" at bounding box center [142, 272] width 112 height 5
click at [131, 273] on input "SOL058143 - BROCHA DE 2 PULGADAS" at bounding box center [142, 272] width 112 height 5
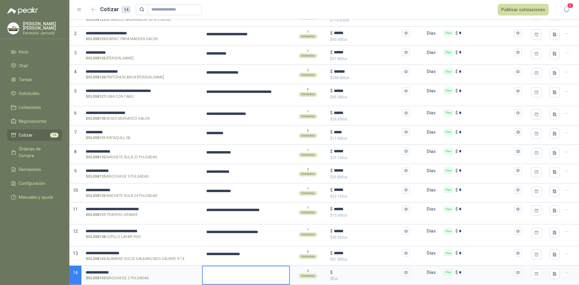
click at [236, 274] on textarea at bounding box center [246, 273] width 87 height 14
click at [339, 273] on input "$ $ 0 ,00" at bounding box center [367, 272] width 67 height 5
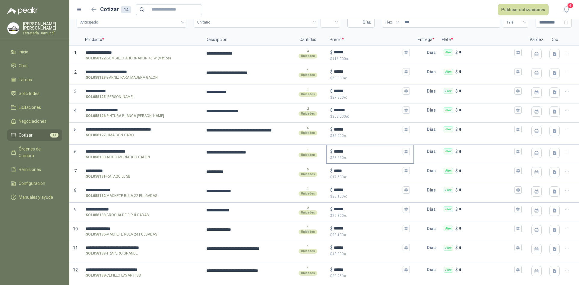
scroll to position [0, 0]
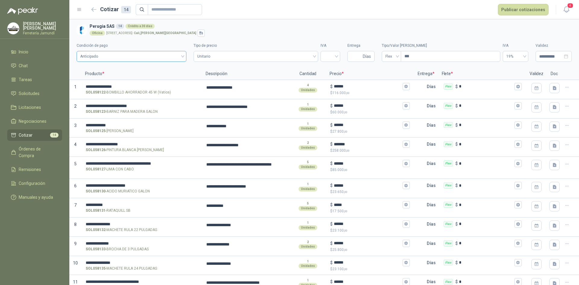
click at [129, 56] on span "Anticipado" at bounding box center [131, 56] width 103 height 9
type input "*****"
click at [117, 81] on div "Crédito a 30 días" at bounding box center [130, 78] width 99 height 7
click at [216, 59] on span "Unitario" at bounding box center [255, 56] width 117 height 9
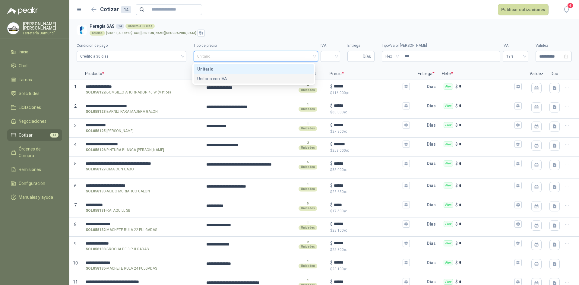
drag, startPoint x: 222, startPoint y: 82, endPoint x: 374, endPoint y: 78, distance: 152.1
click at [223, 81] on div "Unitario con IVA" at bounding box center [253, 78] width 113 height 7
click at [330, 57] on input "search" at bounding box center [330, 55] width 12 height 9
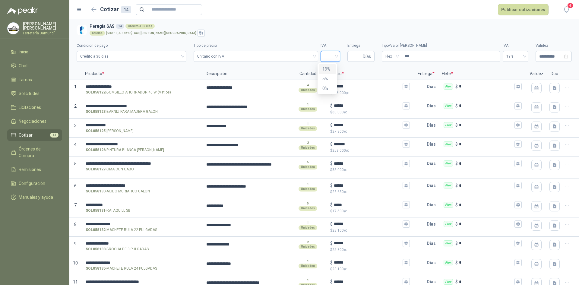
click at [327, 68] on div "19%" at bounding box center [328, 69] width 10 height 7
click at [359, 58] on span "Días" at bounding box center [361, 56] width 27 height 11
type input "*"
click at [401, 60] on input "***" at bounding box center [450, 56] width 99 height 10
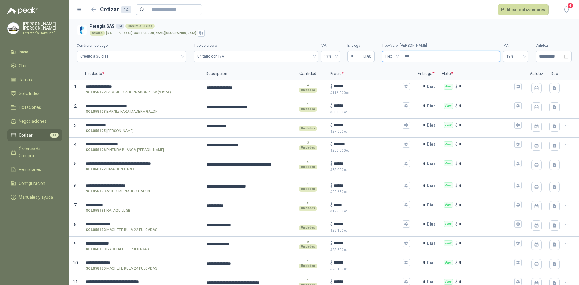
click at [391, 60] on span "Flex" at bounding box center [392, 56] width 12 height 9
drag, startPoint x: 393, startPoint y: 88, endPoint x: 393, endPoint y: 78, distance: 10.0
click at [393, 78] on div "Flex Incluido Fijo" at bounding box center [388, 78] width 17 height 29
click at [391, 77] on div "Incluido" at bounding box center [389, 78] width 10 height 7
click at [530, 8] on button "Publicar cotizaciones" at bounding box center [523, 9] width 51 height 11
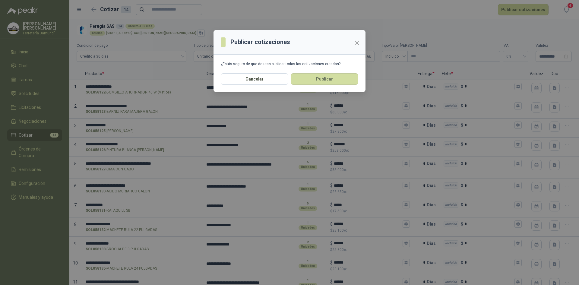
click at [323, 71] on section "¿Estás seguro de que deseas publicar todas las cotizaciones creadas?" at bounding box center [290, 64] width 152 height 19
click at [323, 74] on button "Publicar" at bounding box center [325, 78] width 68 height 11
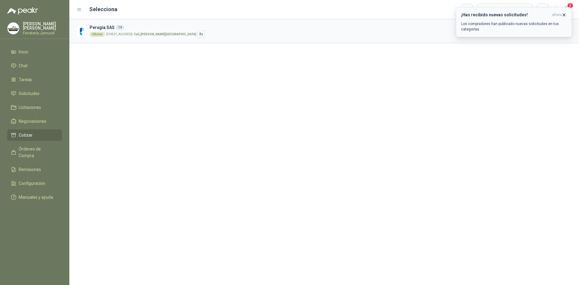
click at [489, 12] on button "¡Has recibido nuevas solicitudes! ahora Los compradores han publicado nuevas so…" at bounding box center [514, 22] width 116 height 30
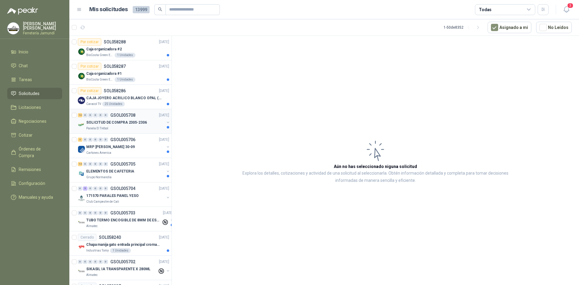
click at [139, 127] on div "Panela El Trébol" at bounding box center [125, 128] width 78 height 5
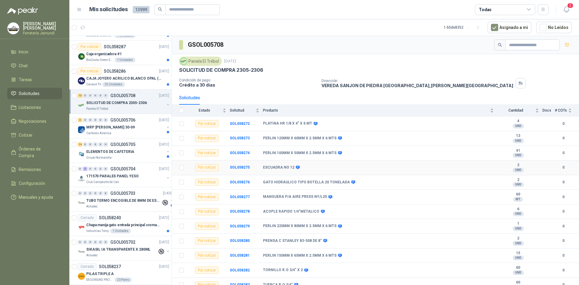
scroll to position [30, 0]
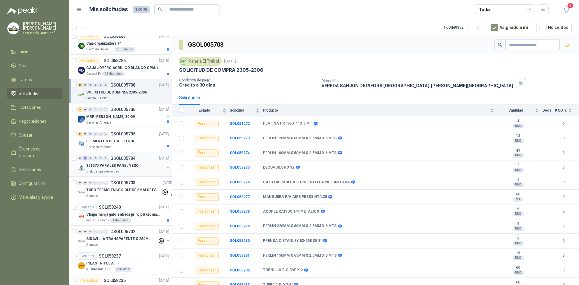
click at [127, 170] on div "Club Campestre de Cali" at bounding box center [125, 171] width 78 height 5
